Goal: Find specific page/section: Find specific page/section

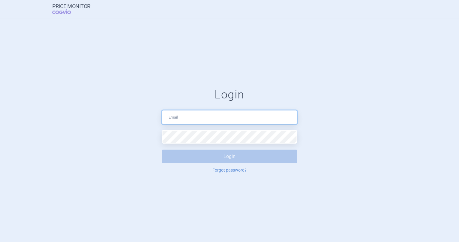
click at [230, 115] on input "text" at bounding box center [229, 117] width 135 height 14
type input "[PERSON_NAME][EMAIL_ADDRESS][DOMAIN_NAME]"
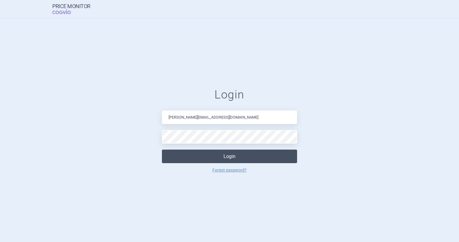
click at [211, 157] on button "Login" at bounding box center [229, 156] width 135 height 14
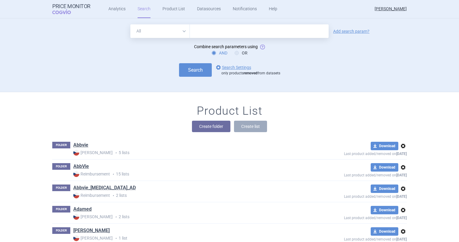
click at [209, 28] on input "text" at bounding box center [259, 31] width 139 height 14
type input "besremi"
click at [179, 63] on button "Search" at bounding box center [195, 70] width 33 height 14
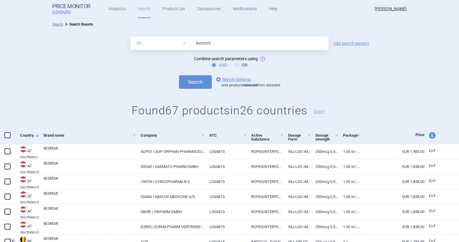
drag, startPoint x: 217, startPoint y: 46, endPoint x: 155, endPoint y: 49, distance: 62.3
click at [155, 49] on div "All Brand Name ATC Company Active Substance Country Newer than besremi" at bounding box center [229, 43] width 198 height 14
type input "ledaga"
click at [179, 75] on button "Search" at bounding box center [195, 82] width 33 height 14
